Goal: Navigation & Orientation: Find specific page/section

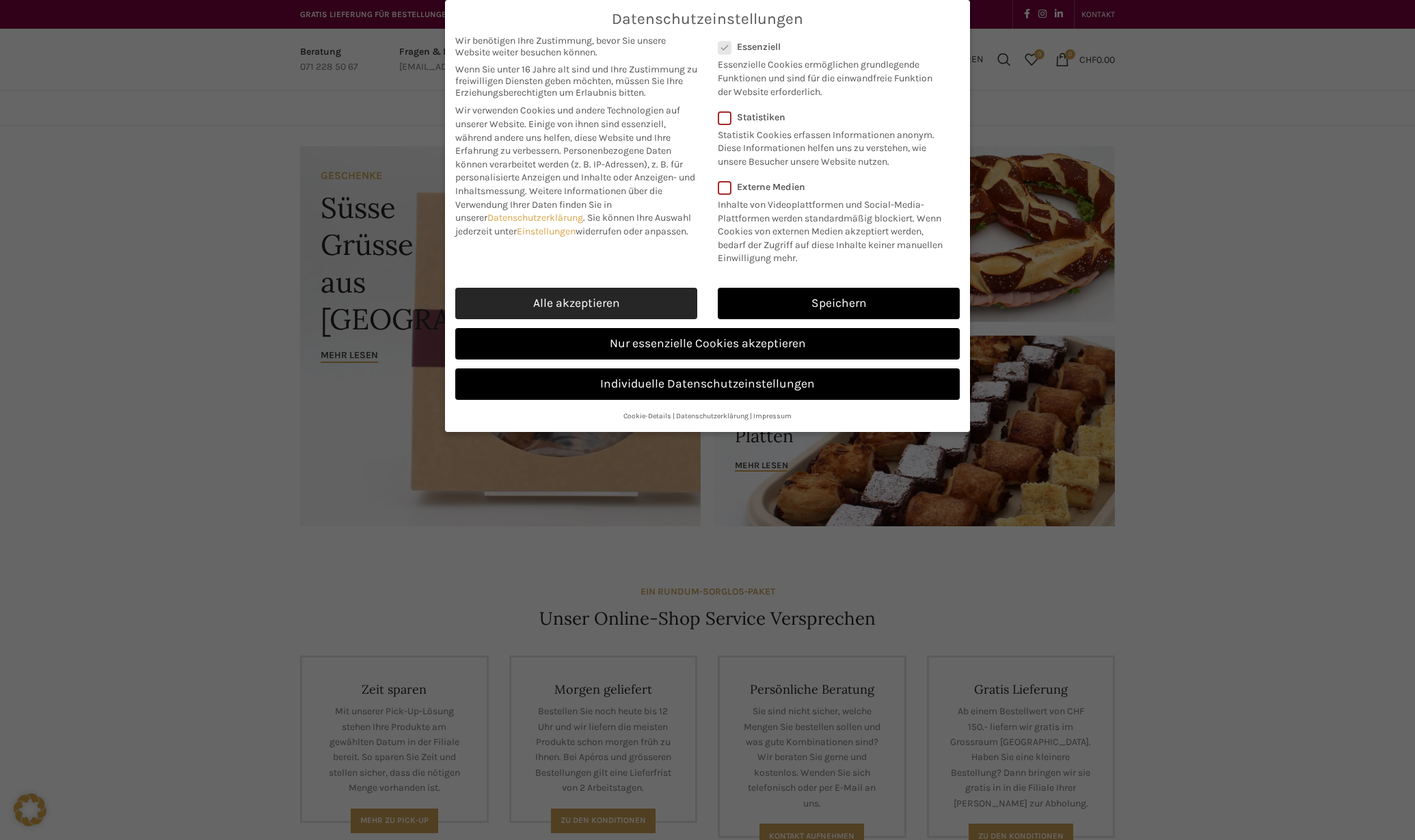
click at [615, 303] on link "Alle akzeptieren" at bounding box center [576, 303] width 242 height 31
checkbox input "true"
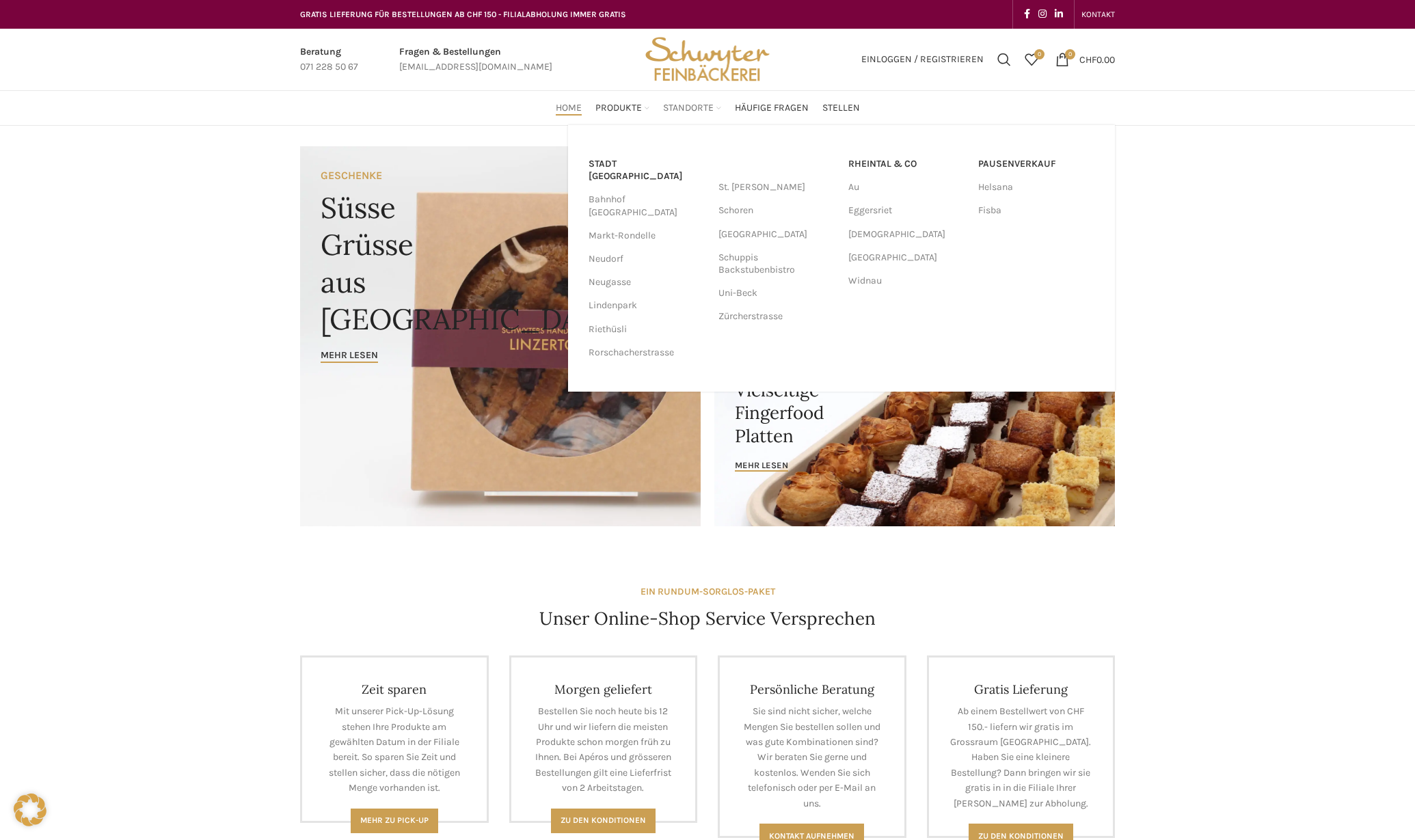
click at [704, 103] on span "Standorte" at bounding box center [688, 108] width 51 height 13
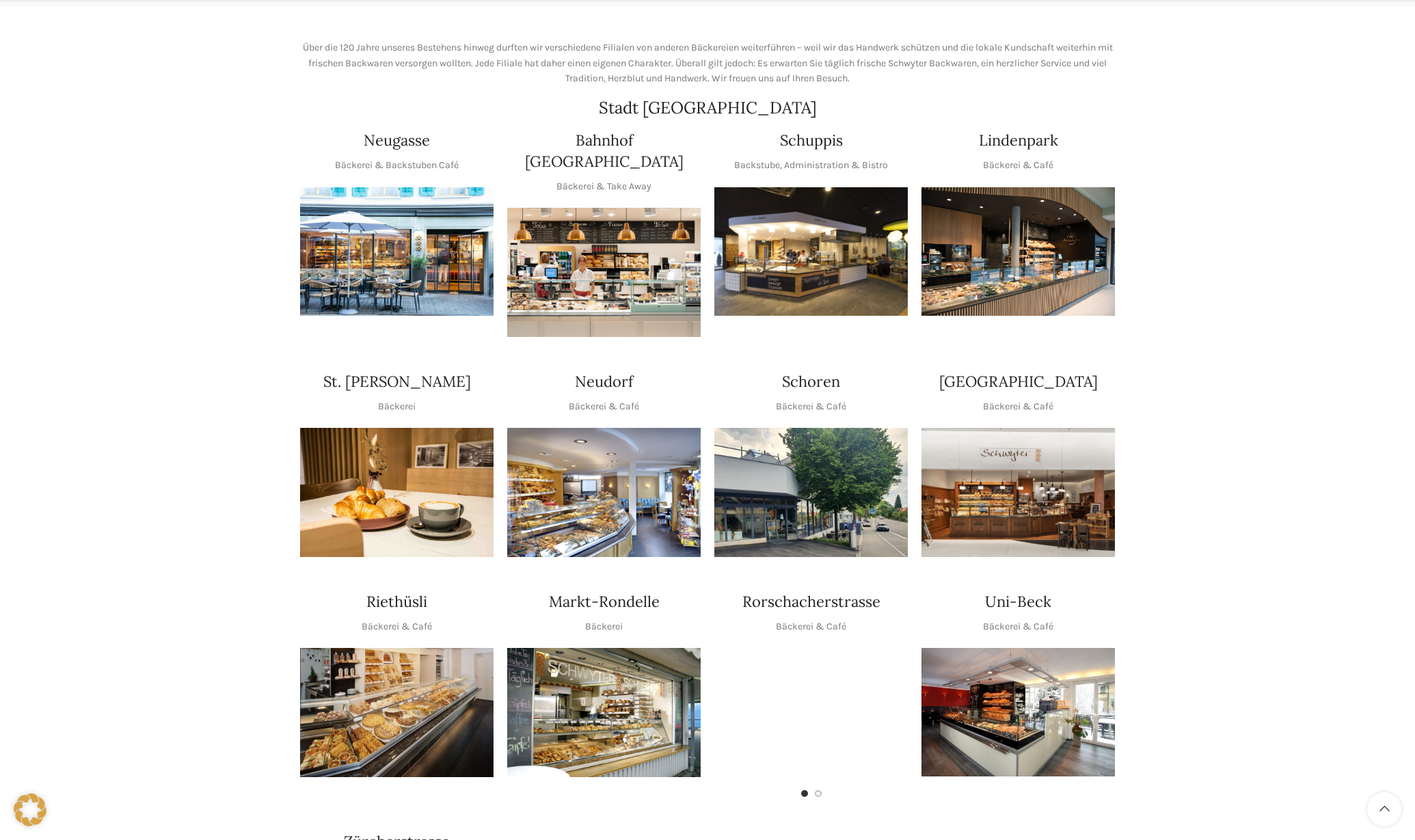
scroll to position [273, 0]
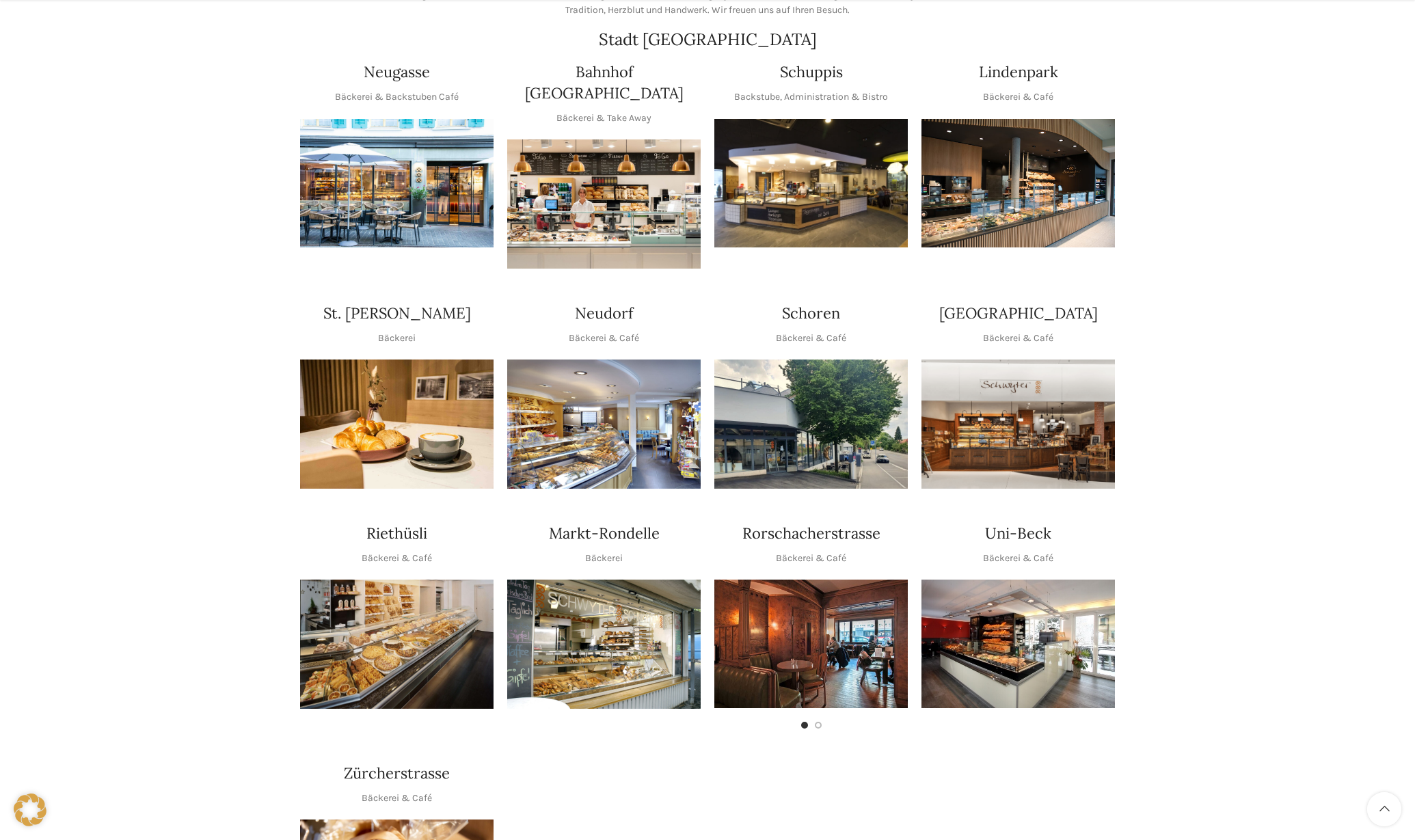
click at [1011, 599] on img "1 / 1" at bounding box center [1018, 644] width 193 height 128
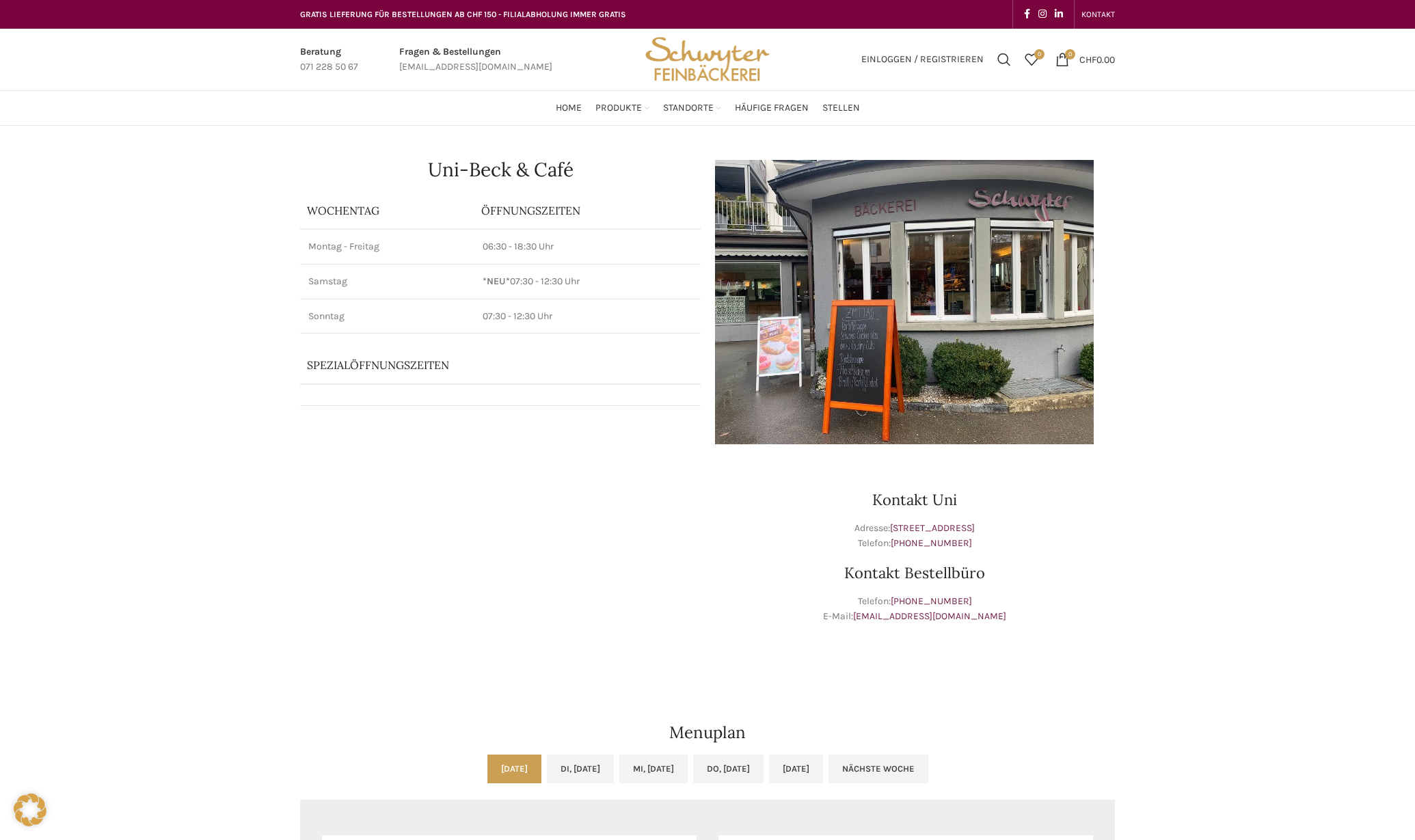
click at [804, 301] on img at bounding box center [904, 301] width 380 height 284
